Goal: Task Accomplishment & Management: Manage account settings

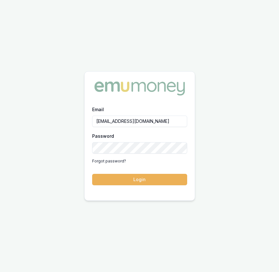
click at [148, 180] on button "Login" at bounding box center [139, 179] width 95 height 11
click at [134, 184] on button "Login" at bounding box center [139, 179] width 95 height 11
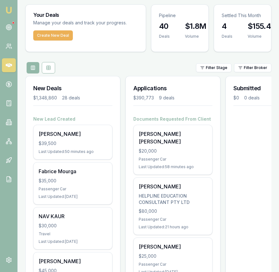
scroll to position [30, 0]
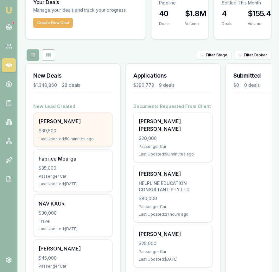
click at [85, 125] on div "BALJOT SINGH" at bounding box center [73, 121] width 68 height 8
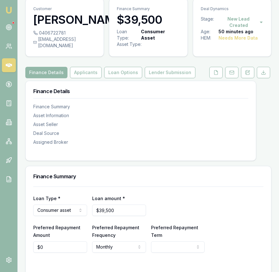
scroll to position [24, 0]
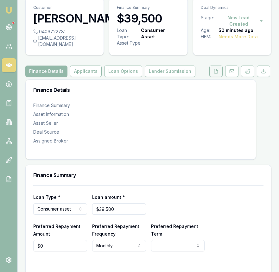
click at [215, 74] on icon at bounding box center [215, 71] width 5 height 5
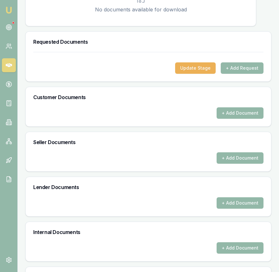
scroll to position [210, 0]
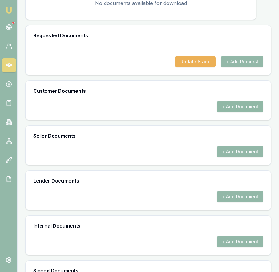
click at [221, 112] on button "+ Add Document" at bounding box center [239, 106] width 47 height 11
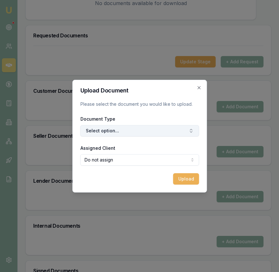
click at [160, 134] on button "Select option..." at bounding box center [139, 130] width 119 height 11
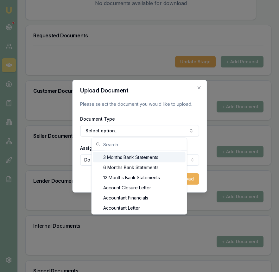
click at [153, 104] on p "Please select the document you would like to upload." at bounding box center [139, 104] width 119 height 6
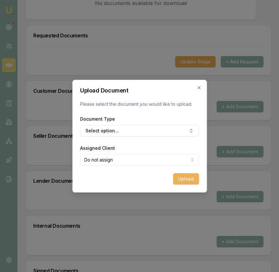
click at [197, 90] on h2 "Upload Document" at bounding box center [139, 91] width 119 height 6
drag, startPoint x: 199, startPoint y: 88, endPoint x: 212, endPoint y: 79, distance: 16.1
click at [199, 88] on icon "button" at bounding box center [198, 87] width 3 height 3
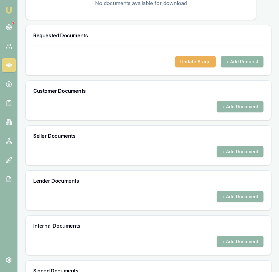
click at [234, 67] on button "+ Add Request" at bounding box center [242, 61] width 43 height 11
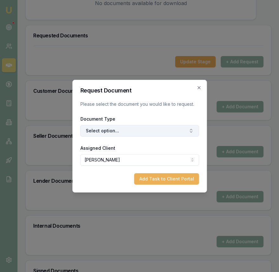
click at [146, 130] on button "Select option..." at bounding box center [139, 130] width 119 height 11
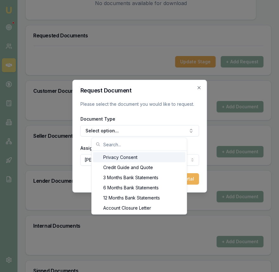
click at [138, 156] on div "Privacy Consent" at bounding box center [139, 157] width 92 height 10
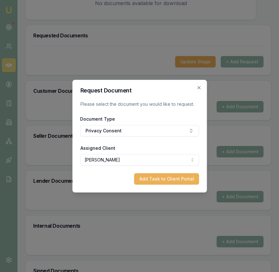
click at [162, 180] on button "Add Task to Client Portal" at bounding box center [166, 178] width 65 height 11
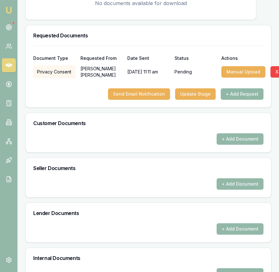
click at [237, 98] on button "+ Add Request" at bounding box center [242, 93] width 43 height 11
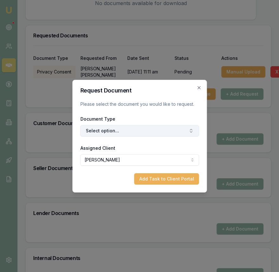
click at [130, 127] on button "Select option..." at bounding box center [139, 130] width 119 height 11
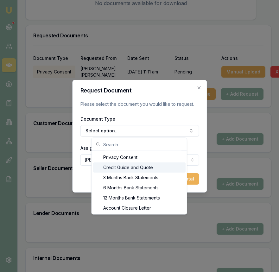
click at [130, 169] on div "Credit Guide and Quote" at bounding box center [139, 167] width 92 height 10
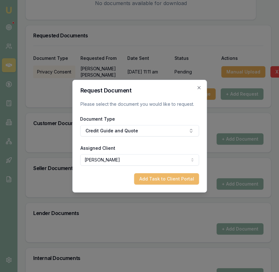
click at [167, 177] on button "Add Task to Client Portal" at bounding box center [166, 178] width 65 height 11
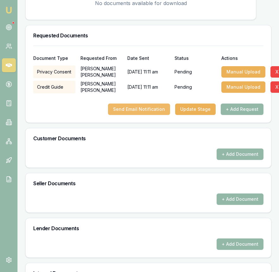
click at [146, 115] on button "Send Email Notification" at bounding box center [139, 108] width 62 height 11
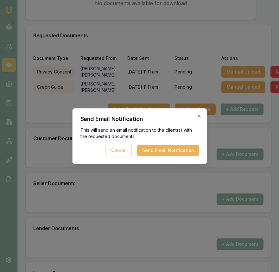
drag, startPoint x: 159, startPoint y: 150, endPoint x: 152, endPoint y: 157, distance: 9.8
click at [159, 150] on button "Send Email Notification" at bounding box center [168, 150] width 62 height 11
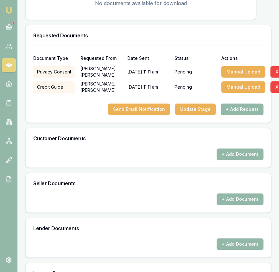
scroll to position [0, 0]
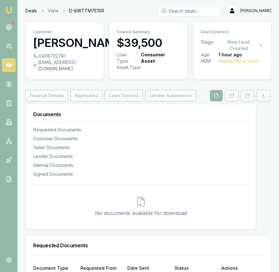
click at [29, 12] on link "Deals" at bounding box center [31, 11] width 12 height 6
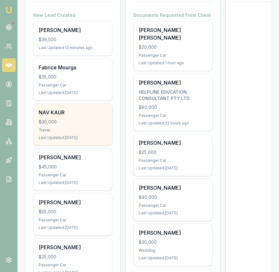
scroll to position [121, 0]
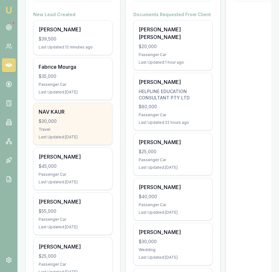
click at [97, 131] on div "Travel" at bounding box center [73, 129] width 68 height 5
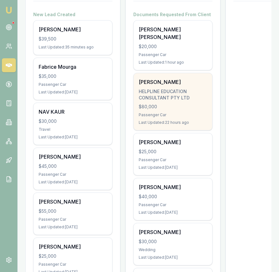
click at [151, 79] on div "Khaisha Sethi HELPLINE EDUCATION CONSULTANT PTY LTD $80,000 Passenger Car Last …" at bounding box center [173, 101] width 78 height 57
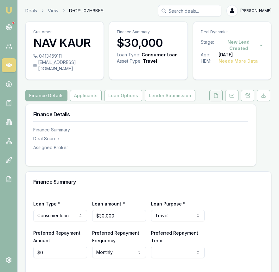
click at [214, 93] on icon at bounding box center [215, 95] width 5 height 5
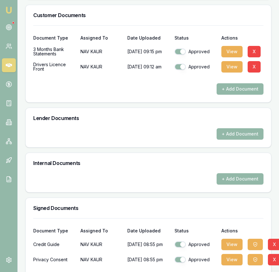
scroll to position [287, 0]
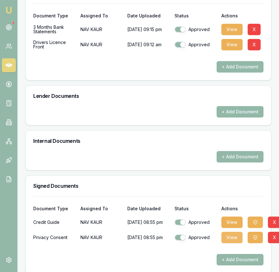
click at [230, 232] on button "View" at bounding box center [231, 237] width 21 height 11
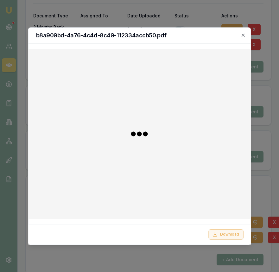
click at [221, 235] on button "Download" at bounding box center [225, 234] width 35 height 10
click at [256, 200] on div at bounding box center [139, 136] width 279 height 272
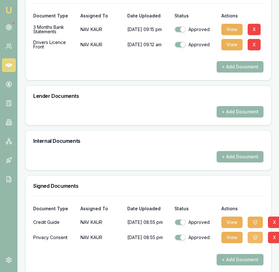
click at [258, 232] on button "button" at bounding box center [254, 237] width 15 height 11
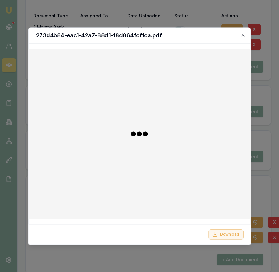
click at [223, 232] on button "Download" at bounding box center [225, 234] width 35 height 10
click at [264, 185] on div at bounding box center [139, 136] width 279 height 272
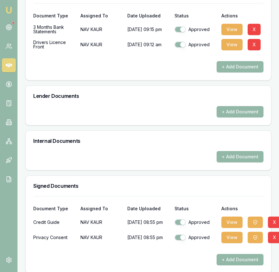
scroll to position [0, 0]
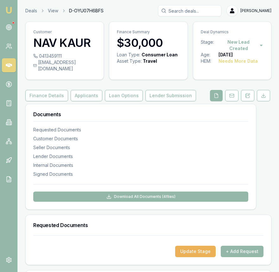
click at [34, 62] on div "navdeep1345689@gmail.com" at bounding box center [64, 65] width 63 height 13
drag, startPoint x: 34, startPoint y: 62, endPoint x: 96, endPoint y: 63, distance: 61.1
click at [95, 63] on div "navdeep1345689@gmail.com" at bounding box center [64, 65] width 63 height 13
copy div "navdeep1345689@gmail.com"
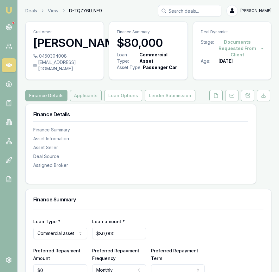
click at [82, 101] on button "Applicants" at bounding box center [86, 95] width 32 height 11
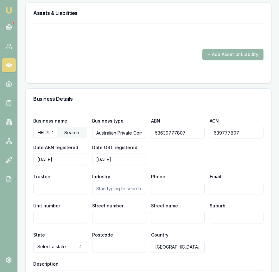
scroll to position [983, 0]
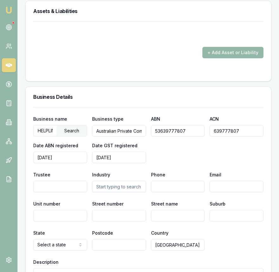
click at [174, 136] on input "53639777807" at bounding box center [178, 130] width 54 height 11
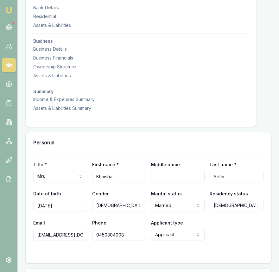
scroll to position [0, 0]
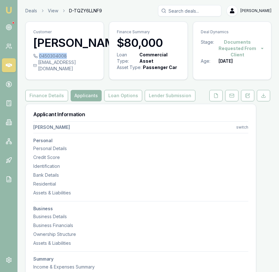
drag, startPoint x: 69, startPoint y: 68, endPoint x: 65, endPoint y: 69, distance: 3.5
click at [66, 59] on div "0450304008" at bounding box center [64, 56] width 63 height 6
copy div "0450304008"
click at [96, 75] on div "0450304008 khaisha.sethi143@gmail.com" at bounding box center [65, 66] width 78 height 27
copy div "khaisha.sethi143@gmail.com"
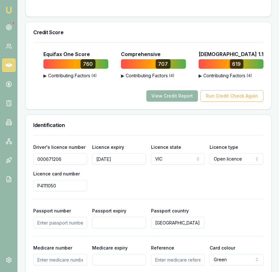
scroll to position [417, 0]
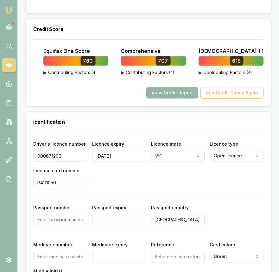
click at [66, 161] on input "000671206" at bounding box center [60, 155] width 54 height 11
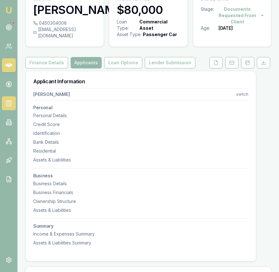
scroll to position [10, 0]
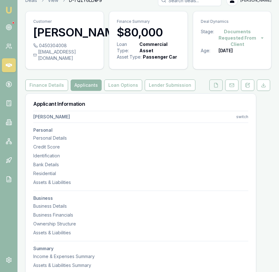
click at [212, 91] on button at bounding box center [215, 84] width 13 height 11
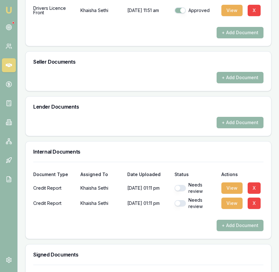
scroll to position [308, 0]
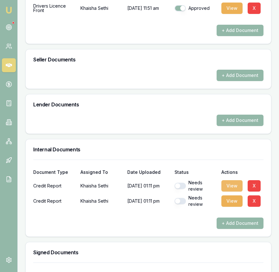
click at [232, 191] on button "View" at bounding box center [231, 185] width 21 height 11
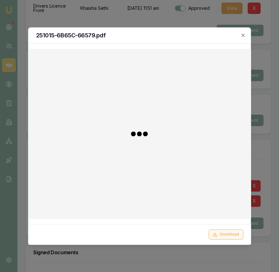
click at [222, 232] on button "Download" at bounding box center [225, 234] width 35 height 10
click at [242, 34] on icon "button" at bounding box center [242, 35] width 3 height 3
